Goal: Information Seeking & Learning: Learn about a topic

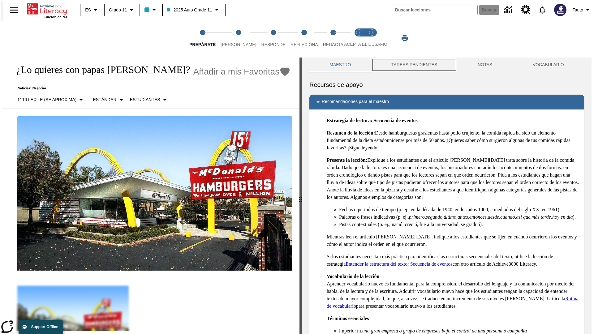
click at [414, 65] on button "TAREAS PENDIENTES" at bounding box center [414, 65] width 86 height 15
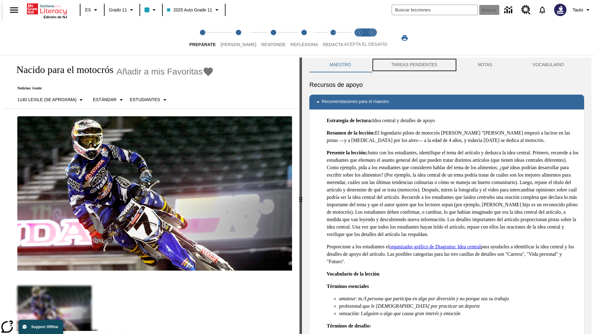
click at [414, 65] on button "TAREAS PENDIENTES" at bounding box center [414, 65] width 86 height 15
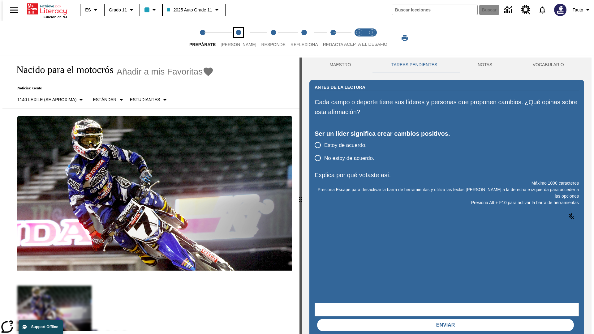
click at [233, 38] on span "[PERSON_NAME]" at bounding box center [239, 41] width 36 height 11
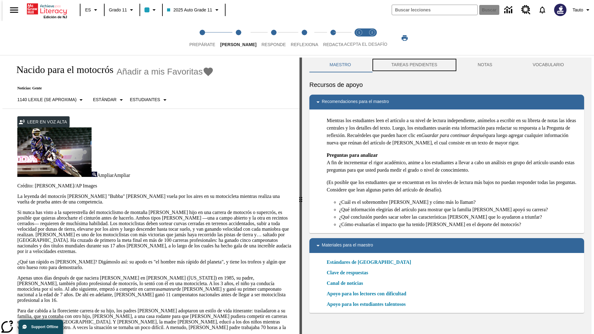
scroll to position [0, 0]
click at [414, 65] on button "TAREAS PENDIENTES" at bounding box center [414, 64] width 86 height 15
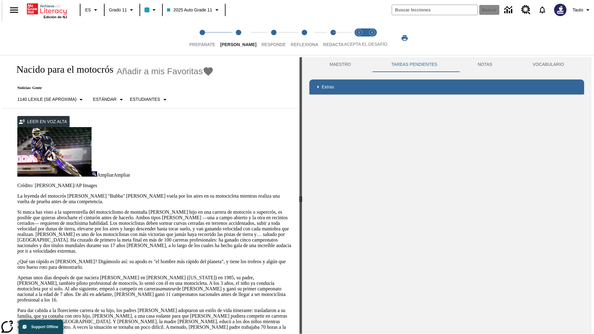
click at [17, 209] on p "Si nunca has visto a la superestrella del motociclismo de montaña [PERSON_NAME]…" at bounding box center [154, 231] width 275 height 45
click at [0, 0] on div "Enmascaramiento de pantalla" at bounding box center [0, 0] width 0 height 0
click at [264, 38] on span "Responde" at bounding box center [273, 41] width 24 height 11
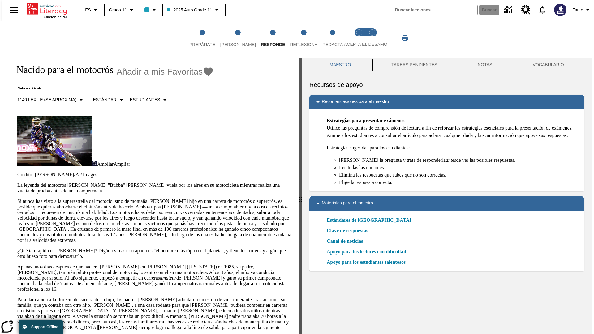
scroll to position [0, 0]
click at [414, 65] on button "TAREAS PENDIENTES" at bounding box center [414, 64] width 86 height 15
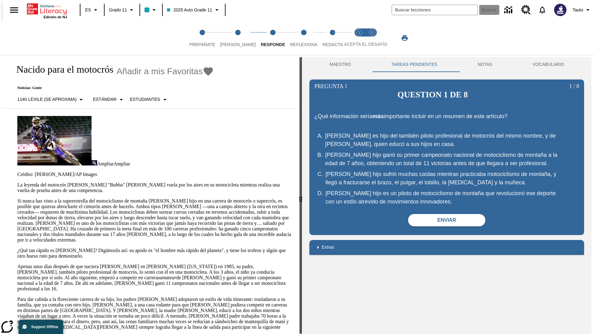
click at [17, 198] on p "Si nunca has visto a la superestrella del motociclismo de montaña [PERSON_NAME]…" at bounding box center [154, 220] width 275 height 45
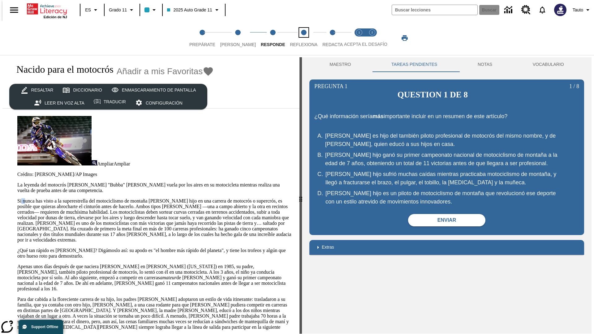
click at [295, 38] on span "Reflexiona" at bounding box center [304, 41] width 28 height 11
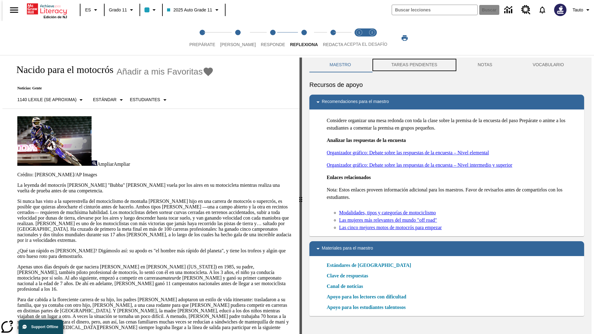
scroll to position [0, 0]
click at [414, 65] on button "TAREAS PENDIENTES" at bounding box center [414, 64] width 86 height 15
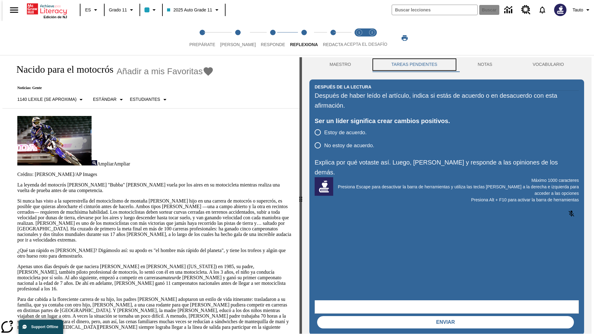
scroll to position [0, 0]
click at [17, 198] on p "Si nunca has visto a la superestrella del motociclismo de montaña [PERSON_NAME]…" at bounding box center [154, 220] width 275 height 45
click at [326, 38] on span "Redacta" at bounding box center [333, 41] width 20 height 11
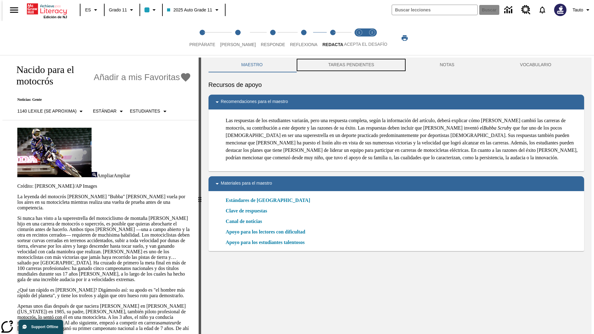
scroll to position [0, 0]
click at [350, 65] on button "TAREAS PENDIENTES" at bounding box center [350, 64] width 111 height 15
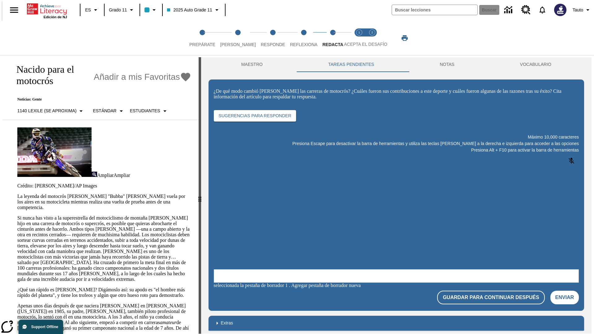
scroll to position [0, 0]
